Goal: Information Seeking & Learning: Check status

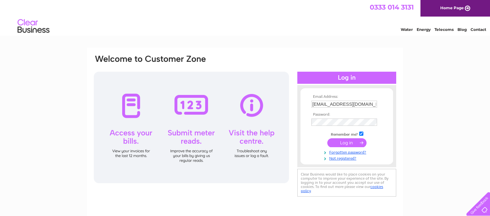
click at [344, 143] on input "submit" at bounding box center [346, 142] width 39 height 9
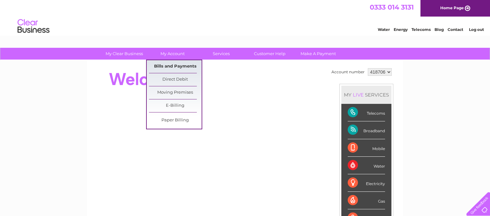
click at [174, 65] on link "Bills and Payments" at bounding box center [175, 66] width 53 height 13
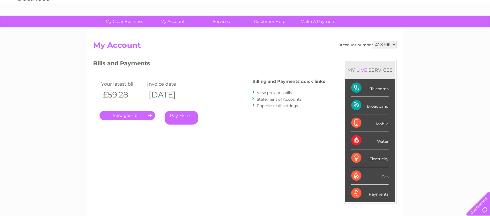
scroll to position [33, 0]
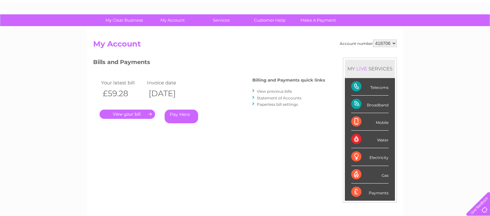
click at [129, 114] on link "." at bounding box center [126, 114] width 55 height 9
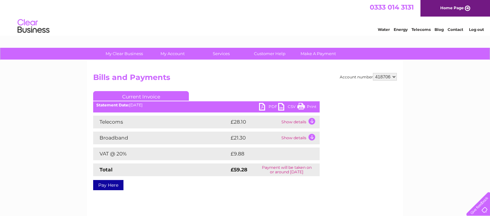
click at [268, 105] on link "PDF" at bounding box center [268, 107] width 19 height 9
click at [312, 121] on td "Show details" at bounding box center [300, 122] width 40 height 13
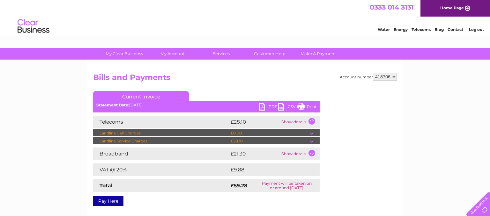
click at [310, 154] on td "Show details" at bounding box center [300, 154] width 40 height 13
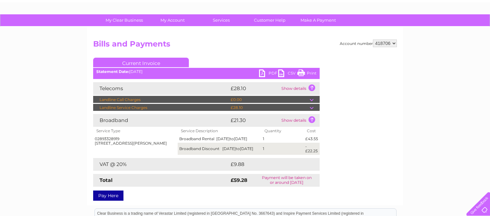
scroll to position [67, 0]
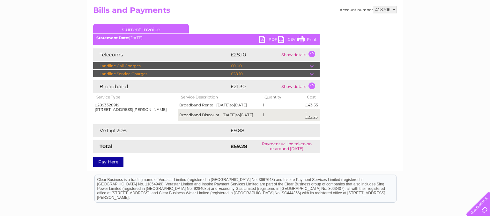
click at [310, 67] on td at bounding box center [315, 66] width 10 height 8
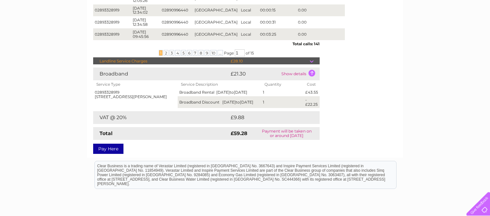
scroll to position [236, 0]
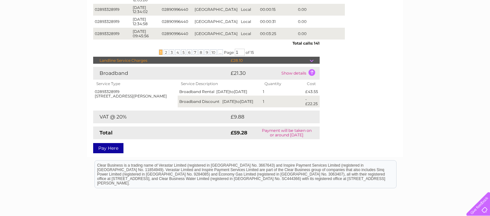
click at [312, 63] on td at bounding box center [315, 61] width 10 height 8
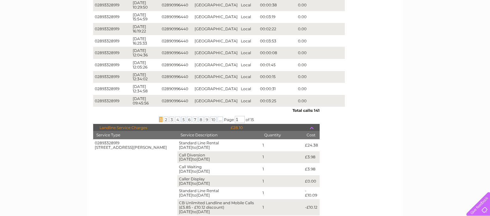
scroll to position [33, 0]
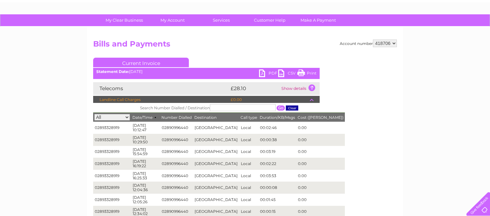
click at [298, 91] on td "Show details" at bounding box center [300, 88] width 40 height 13
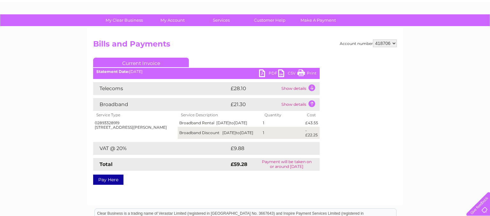
click at [297, 87] on td "Show details" at bounding box center [300, 88] width 40 height 13
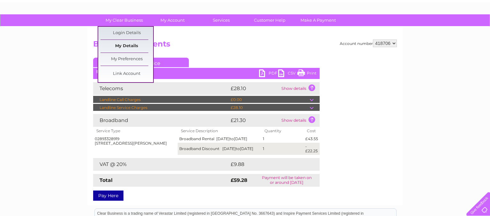
click at [132, 44] on link "My Details" at bounding box center [126, 46] width 53 height 13
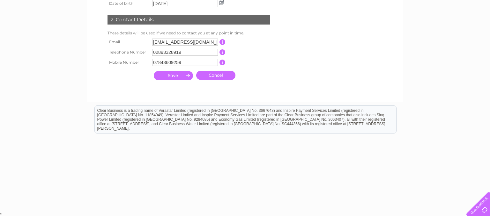
scroll to position [18, 0]
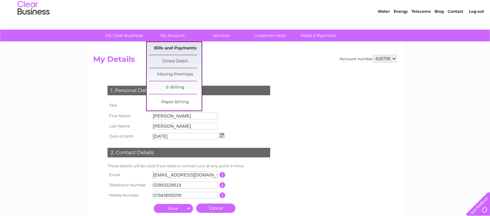
click at [170, 48] on link "Bills and Payments" at bounding box center [175, 48] width 53 height 13
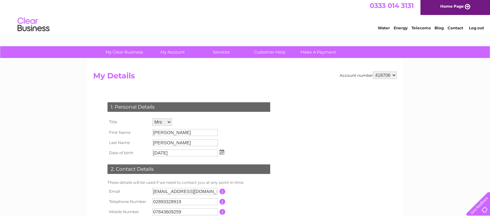
scroll to position [0, 0]
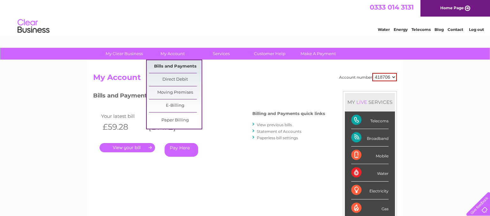
click at [172, 65] on link "Bills and Payments" at bounding box center [175, 66] width 53 height 13
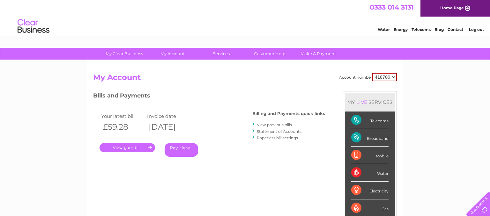
click at [149, 147] on link "." at bounding box center [126, 147] width 55 height 9
click at [261, 126] on link "View previous bills" at bounding box center [274, 124] width 35 height 5
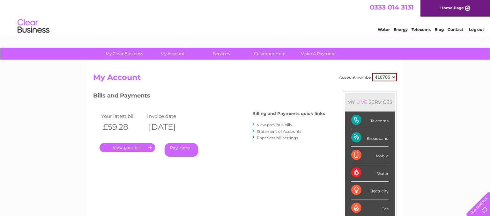
click at [261, 126] on link "View previous bills" at bounding box center [274, 124] width 35 height 5
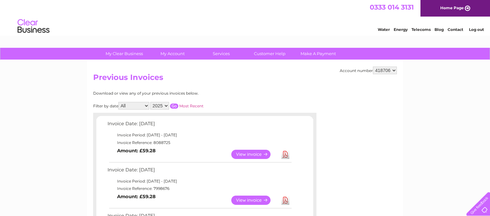
click at [150, 102] on select "2025 2024 2023 2022" at bounding box center [159, 106] width 19 height 8
select select "2024"
click option "2024" at bounding box center [0, 0] width 0 height 0
click at [171, 105] on input "button" at bounding box center [174, 106] width 8 height 5
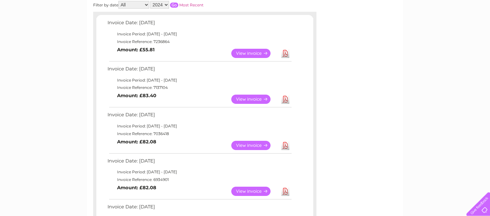
scroll to position [101, 0]
click at [262, 53] on link "View" at bounding box center [254, 53] width 47 height 9
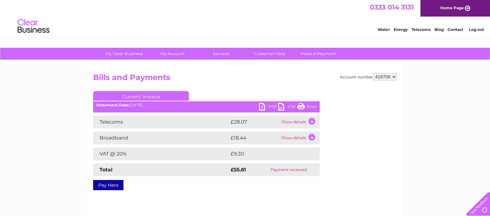
click at [304, 122] on td "Show details" at bounding box center [300, 122] width 40 height 13
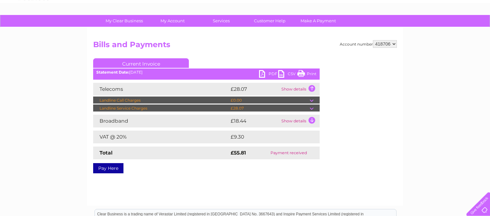
scroll to position [33, 0]
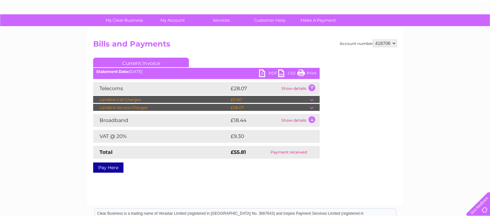
click at [313, 108] on td at bounding box center [315, 108] width 10 height 8
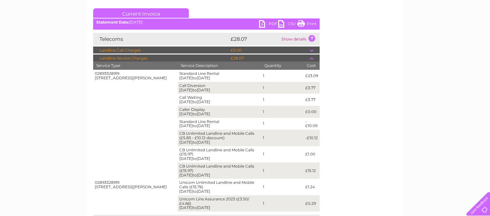
scroll to position [0, 0]
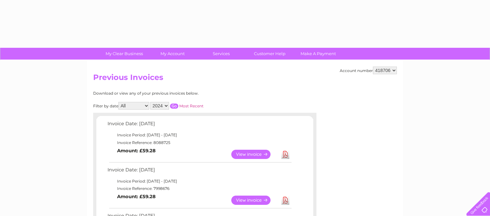
select select "2024"
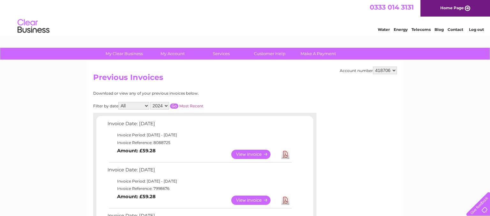
click at [174, 106] on input "button" at bounding box center [174, 106] width 8 height 5
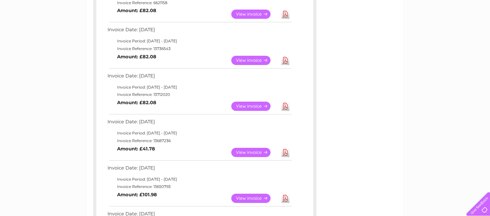
scroll to position [404, 0]
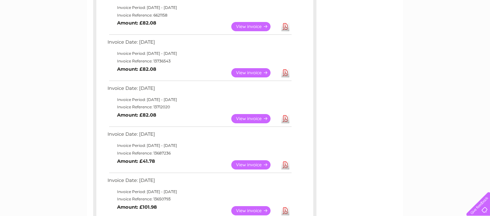
click at [248, 116] on link "View" at bounding box center [254, 118] width 47 height 9
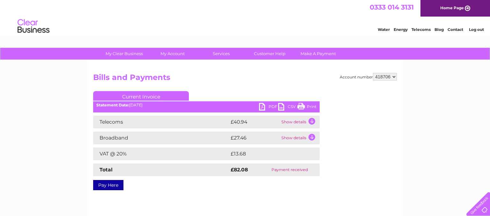
click at [308, 122] on td "Show details" at bounding box center [300, 122] width 40 height 13
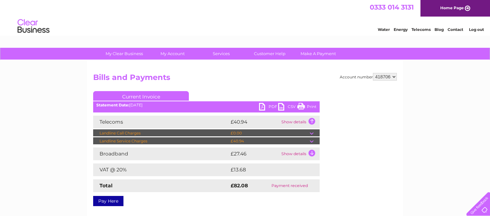
click at [313, 141] on td at bounding box center [315, 141] width 10 height 8
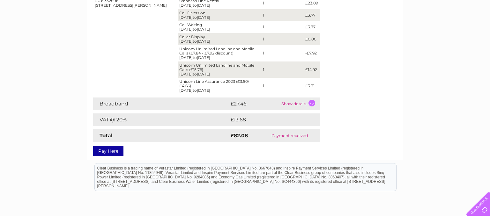
scroll to position [168, 0]
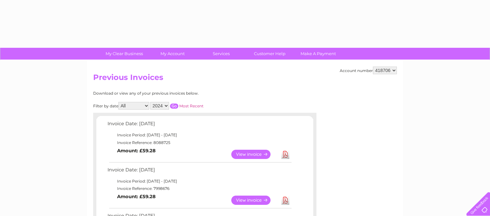
select select "2024"
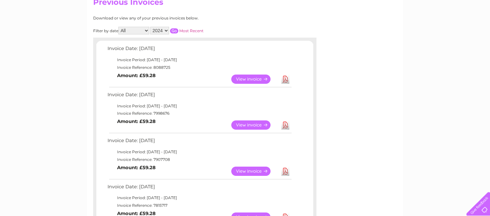
scroll to position [67, 0]
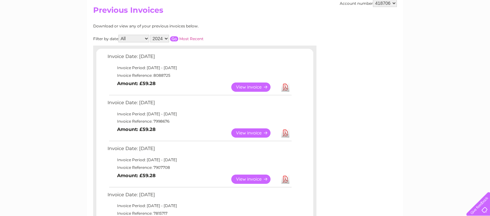
click at [173, 37] on input "button" at bounding box center [174, 38] width 8 height 5
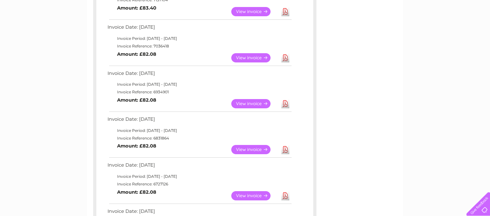
scroll to position [202, 0]
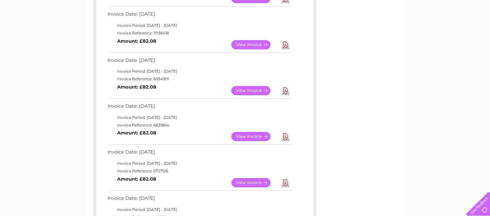
click at [260, 89] on link "View" at bounding box center [254, 90] width 47 height 9
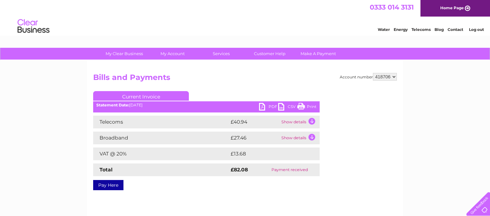
click at [305, 122] on td "Show details" at bounding box center [300, 122] width 40 height 13
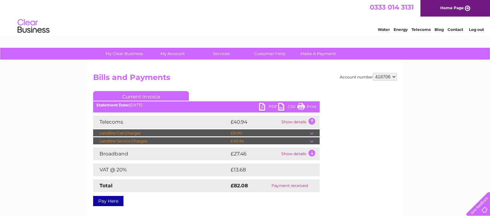
click at [302, 154] on td "Show details" at bounding box center [300, 154] width 40 height 13
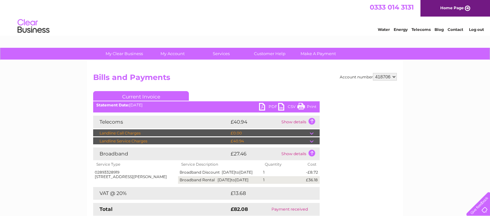
click at [313, 133] on td at bounding box center [315, 133] width 10 height 8
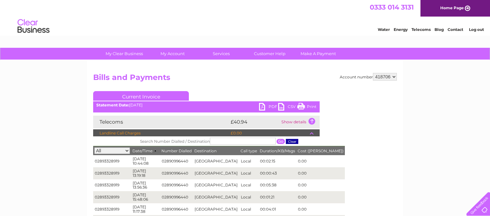
click at [291, 121] on td "Show details" at bounding box center [300, 122] width 40 height 13
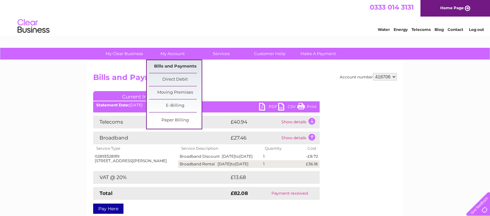
click at [169, 66] on link "Bills and Payments" at bounding box center [175, 66] width 53 height 13
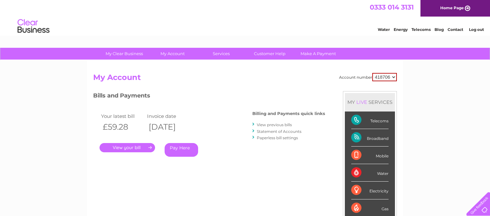
click at [268, 124] on link "View previous bills" at bounding box center [274, 124] width 35 height 5
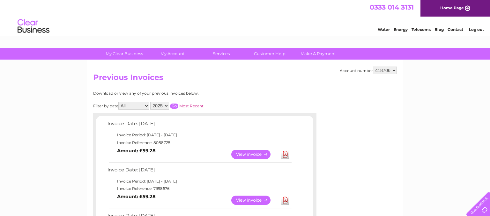
click at [150, 102] on select "2025 2024 2023 2022" at bounding box center [159, 106] width 19 height 8
click at [253, 82] on h2 "Previous Invoices" at bounding box center [245, 79] width 304 height 12
click at [150, 102] on select "2025 2024 2023 2022" at bounding box center [159, 106] width 19 height 8
select select "2024"
click option "2024" at bounding box center [0, 0] width 0 height 0
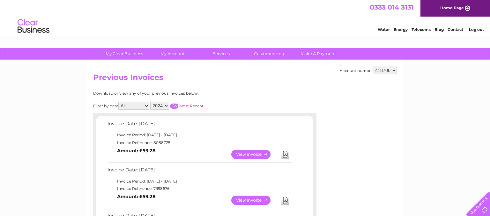
click at [171, 104] on input "button" at bounding box center [174, 106] width 8 height 5
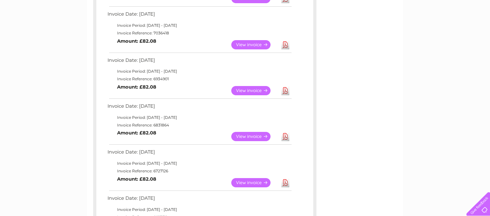
scroll to position [67, 0]
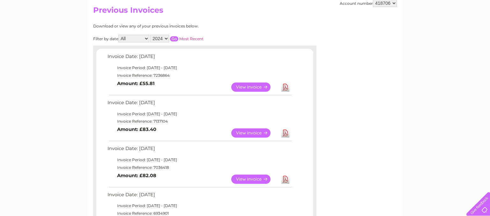
click at [260, 87] on link "View" at bounding box center [254, 87] width 47 height 9
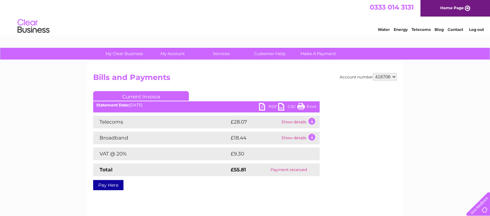
click at [311, 121] on td "Show details" at bounding box center [300, 122] width 40 height 13
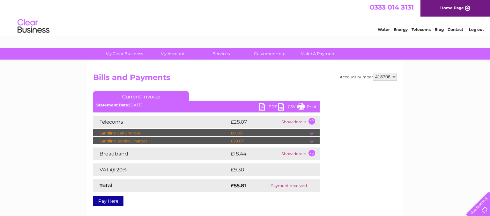
click at [312, 141] on td at bounding box center [315, 141] width 10 height 8
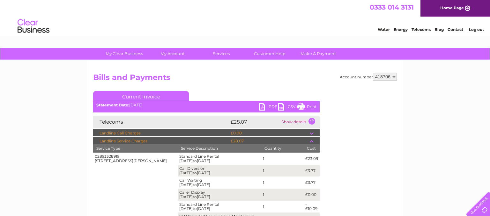
click at [267, 106] on link "PDF" at bounding box center [268, 107] width 19 height 9
click at [271, 109] on link "PDF" at bounding box center [268, 107] width 19 height 9
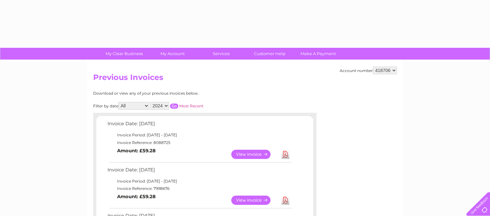
select select "2024"
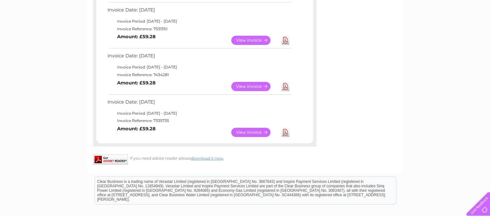
scroll to position [461, 0]
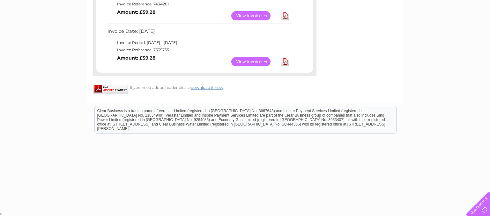
click at [254, 60] on link "View" at bounding box center [254, 61] width 47 height 9
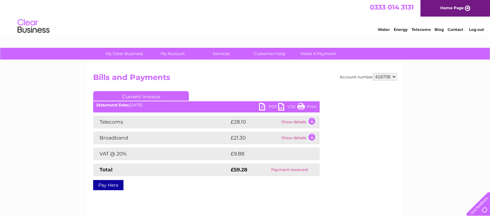
click at [312, 120] on td "Show details" at bounding box center [300, 122] width 40 height 13
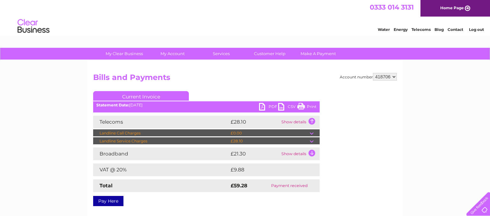
click at [313, 143] on td at bounding box center [315, 141] width 10 height 8
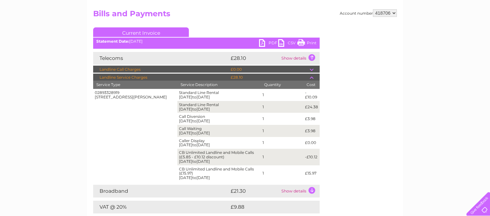
scroll to position [40, 0]
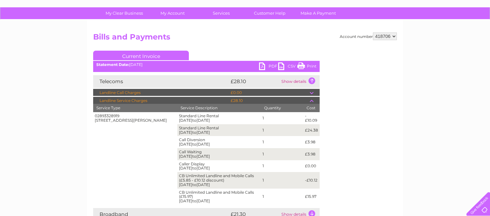
click at [270, 64] on link "PDF" at bounding box center [268, 67] width 19 height 9
